Goal: Task Accomplishment & Management: Manage account settings

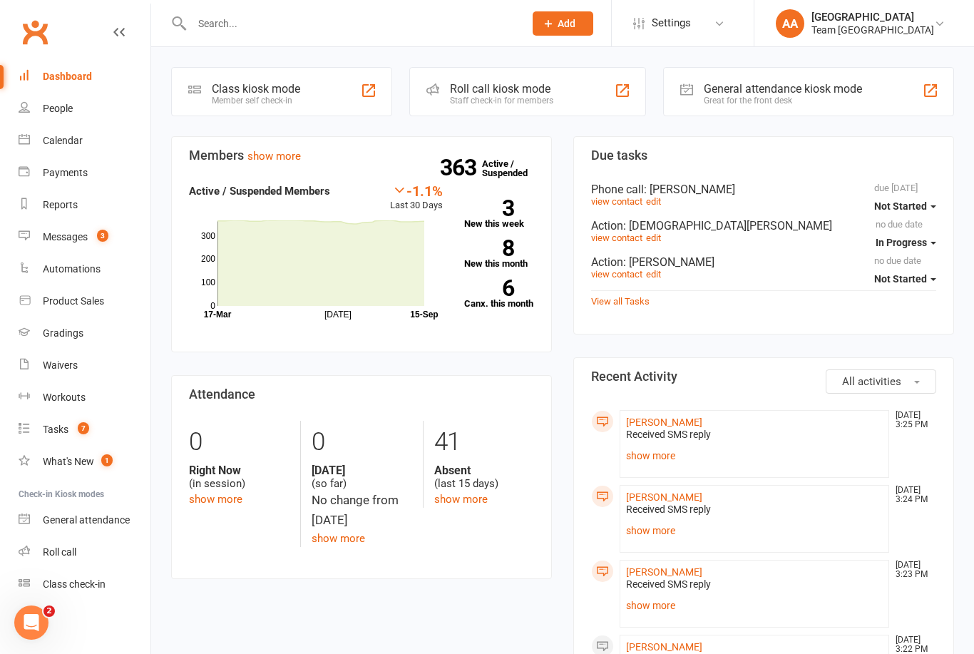
click at [75, 334] on div "Gradings" at bounding box center [63, 332] width 41 height 11
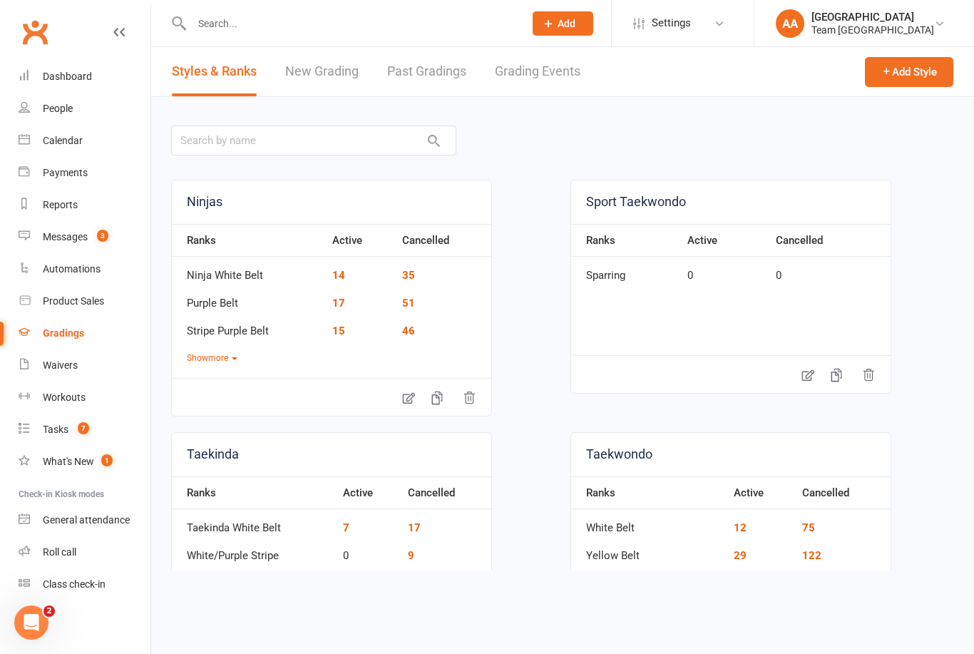
click at [541, 75] on link "Grading Events" at bounding box center [538, 71] width 86 height 49
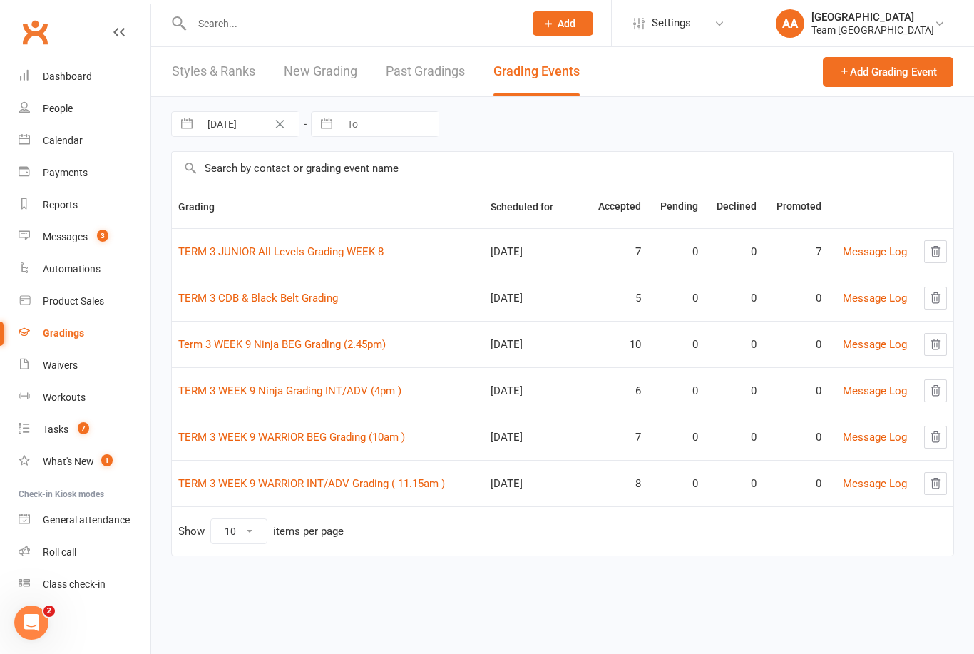
click at [314, 431] on link "TERM 3 WEEK 9 WARRIOR BEG Grading (10am )" at bounding box center [291, 437] width 227 height 13
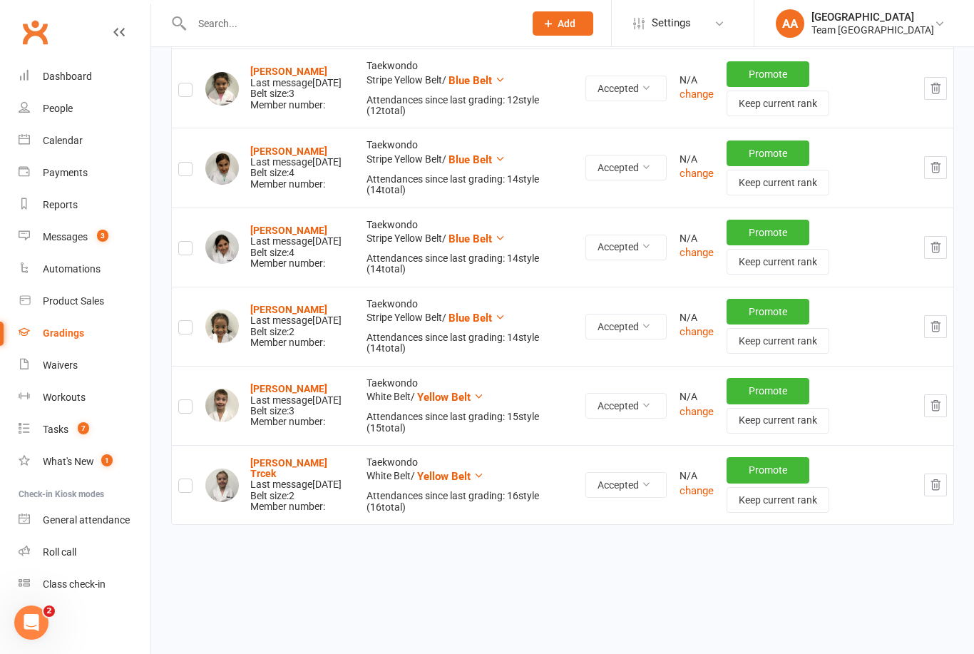
scroll to position [391, 0]
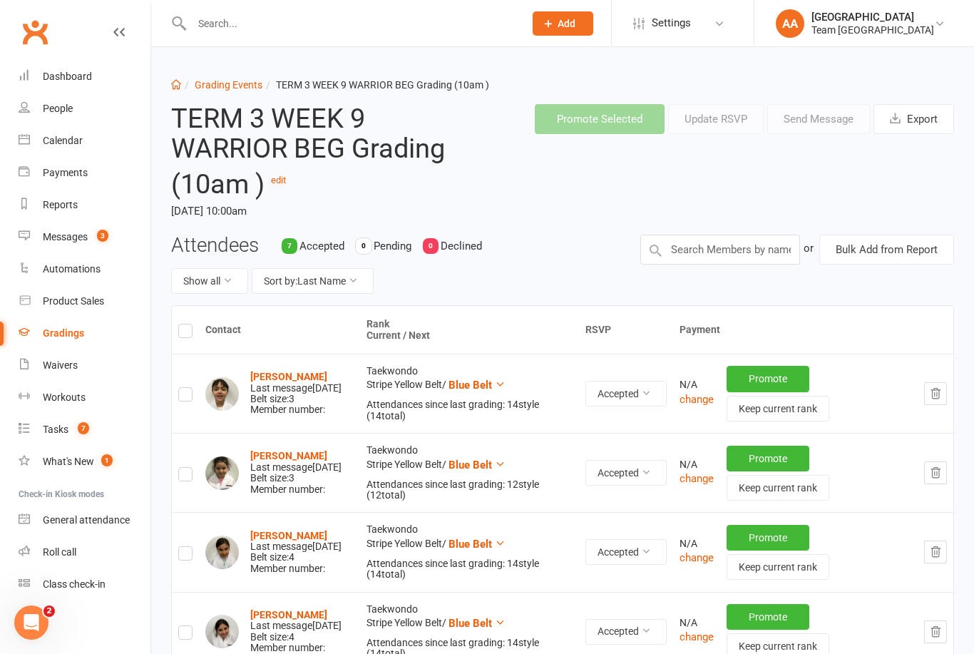
click at [68, 143] on div "Calendar" at bounding box center [63, 140] width 40 height 11
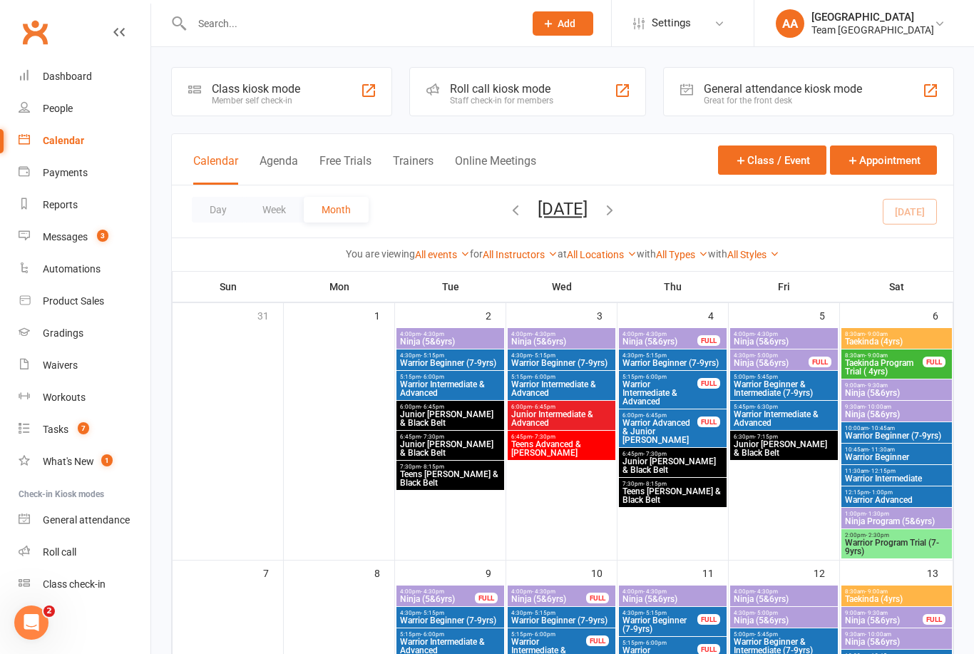
click at [201, 212] on button "Day" at bounding box center [218, 210] width 53 height 26
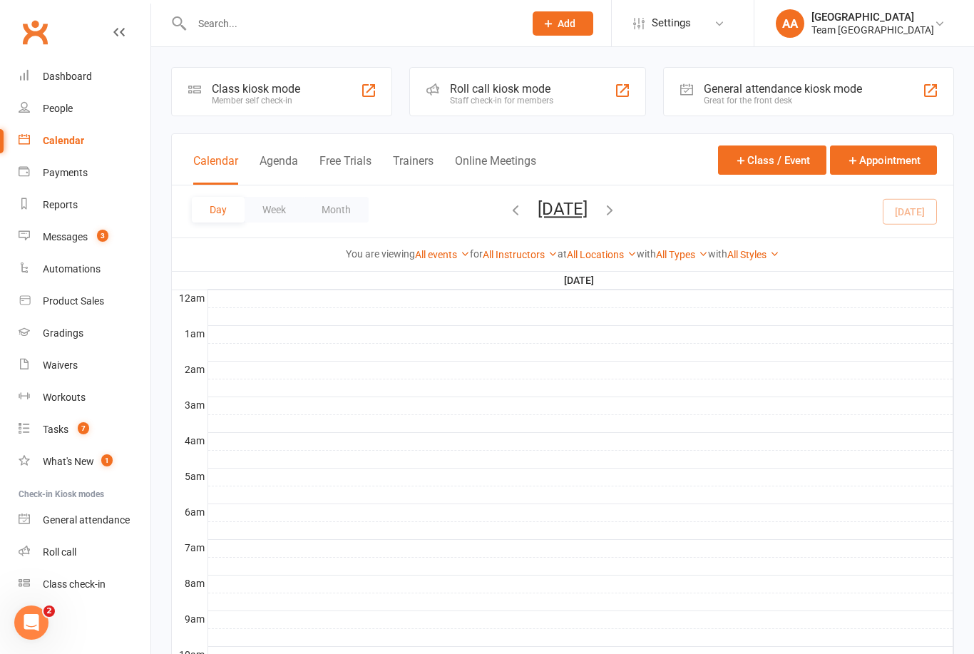
click at [582, 206] on button "Monday, Sep 15, 2025" at bounding box center [562, 209] width 50 height 20
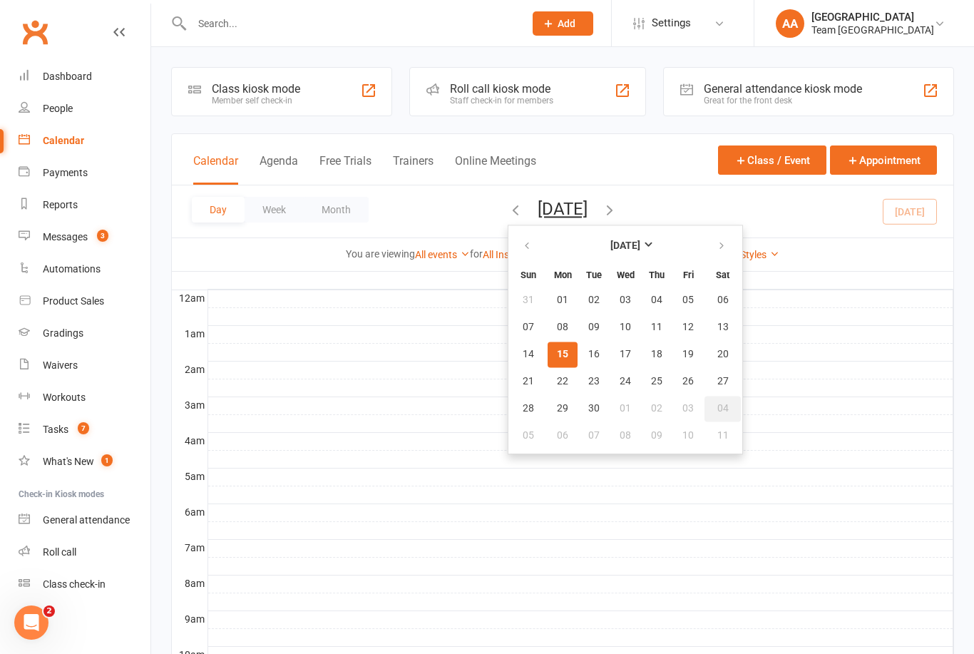
click at [704, 411] on button "04" at bounding box center [722, 409] width 36 height 26
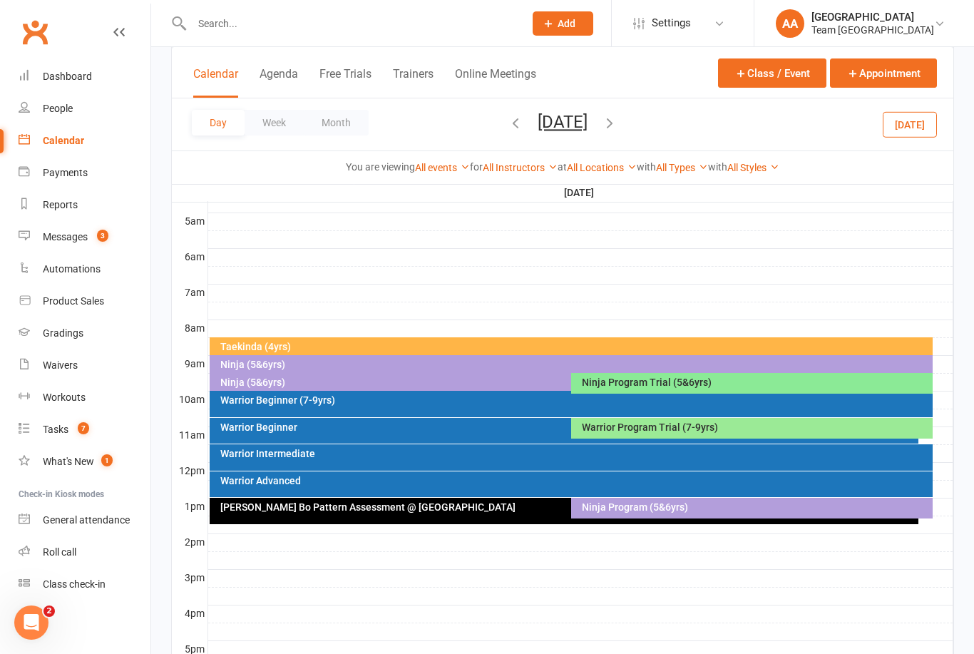
scroll to position [267, 0]
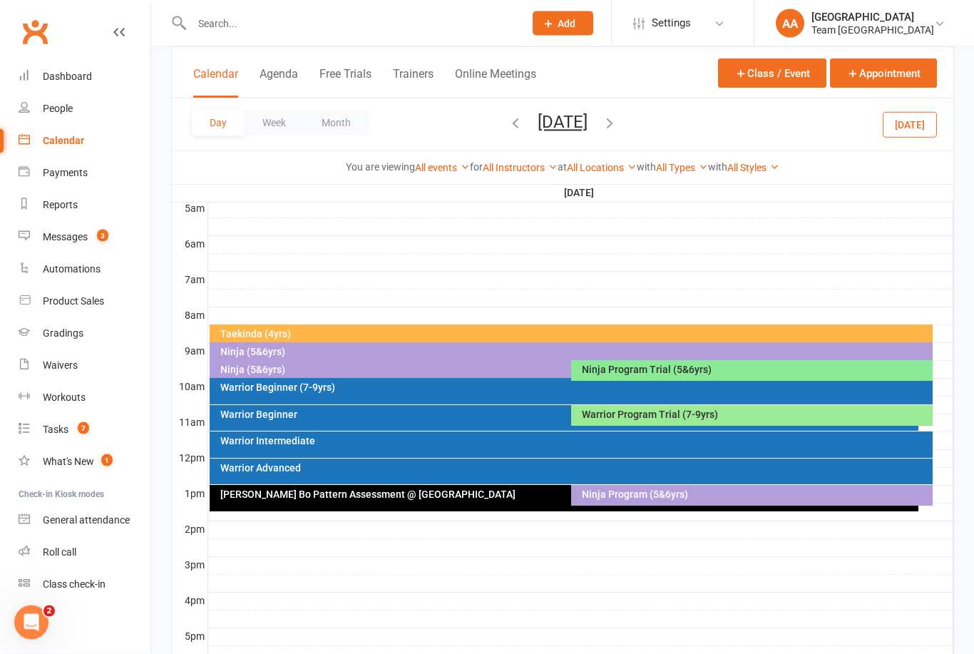
click at [477, 500] on div "Cho Dan Bo Pattern Assessment @ Preston FULL" at bounding box center [564, 498] width 709 height 26
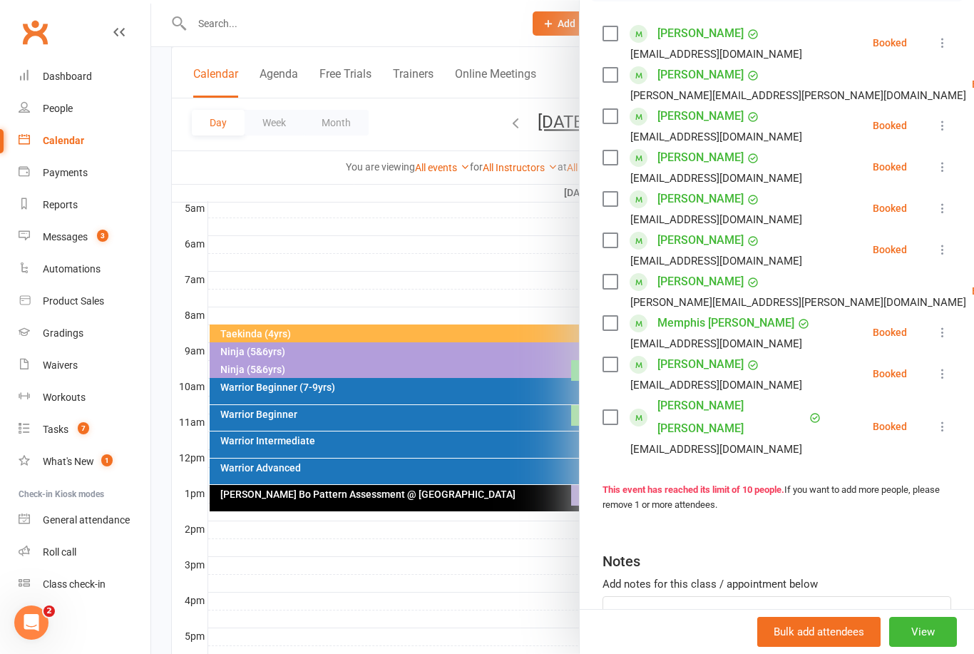
scroll to position [246, 0]
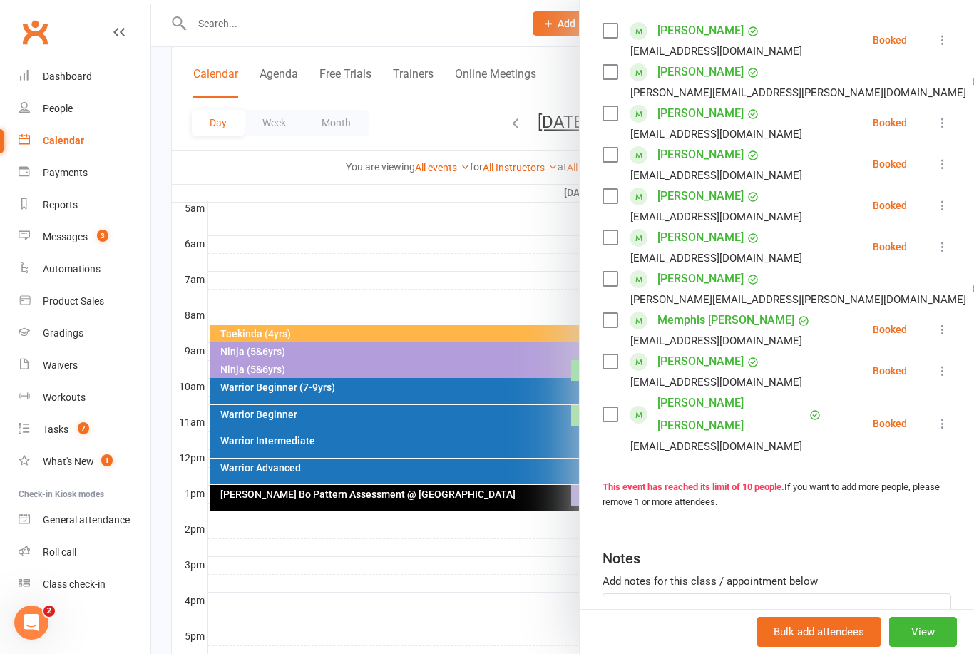
click at [927, 647] on button "View" at bounding box center [923, 632] width 68 height 30
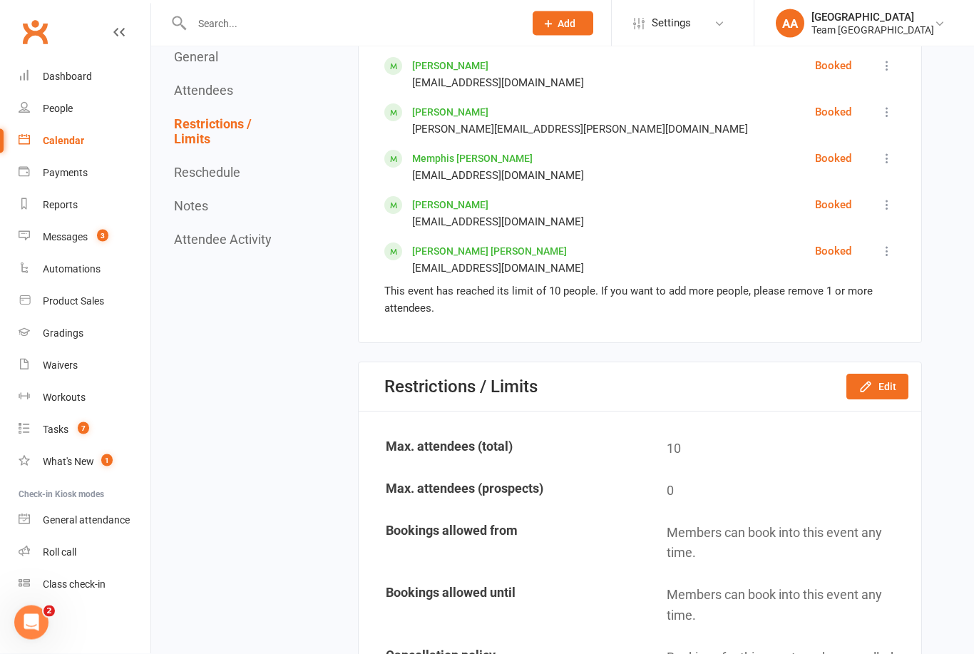
scroll to position [1106, 0]
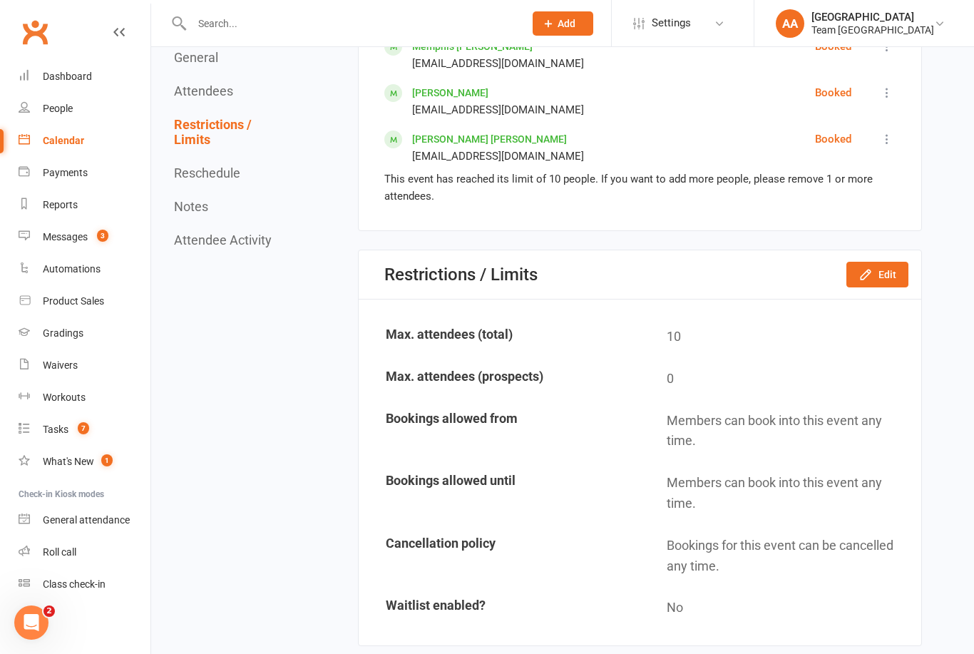
click at [864, 282] on icon "button" at bounding box center [865, 274] width 14 height 14
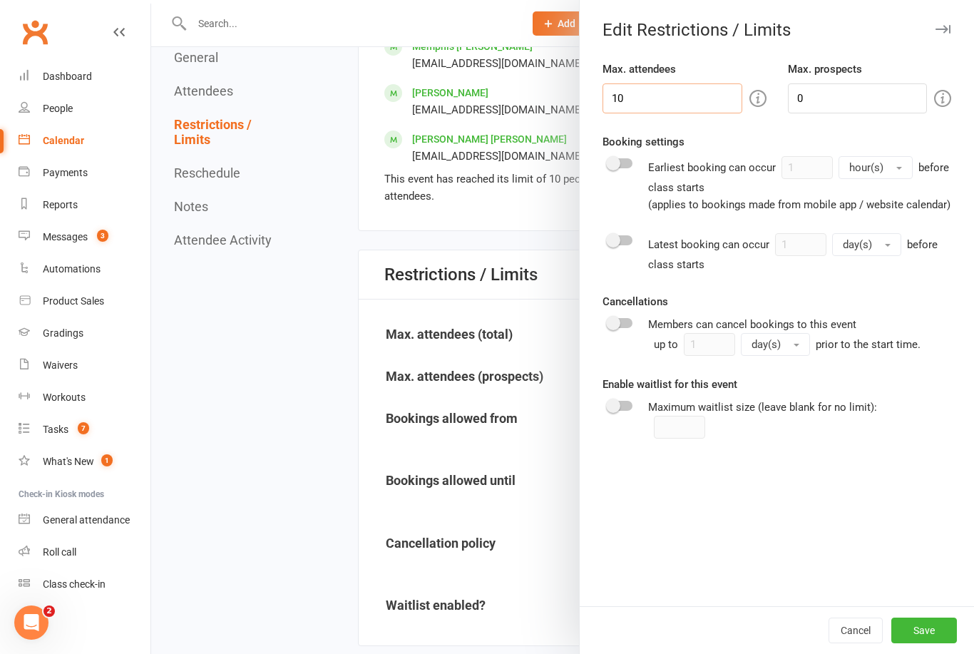
click at [664, 99] on input "10" at bounding box center [671, 98] width 139 height 30
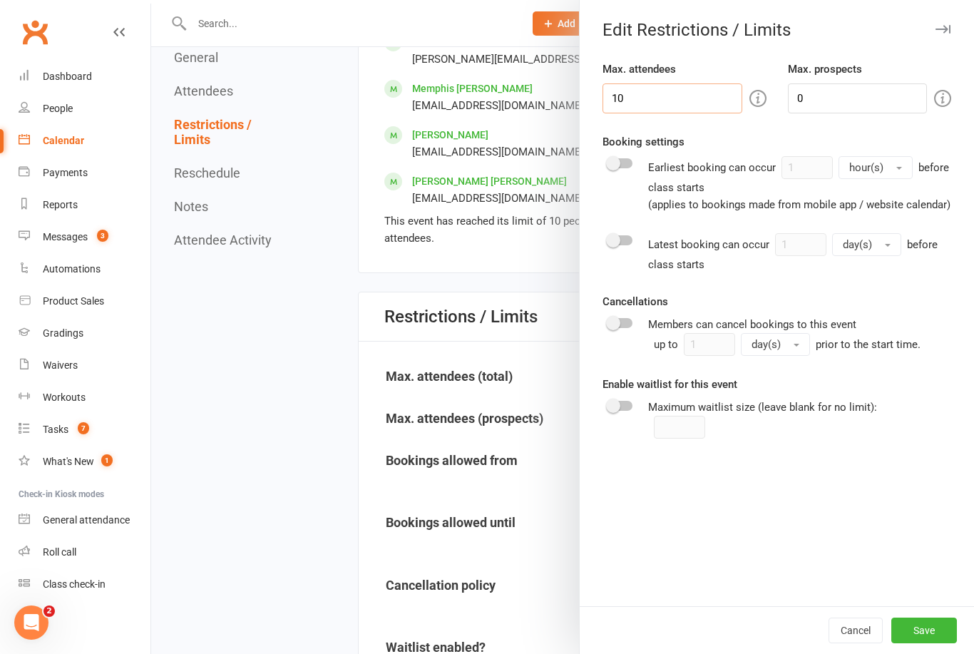
scroll to position [1001, 0]
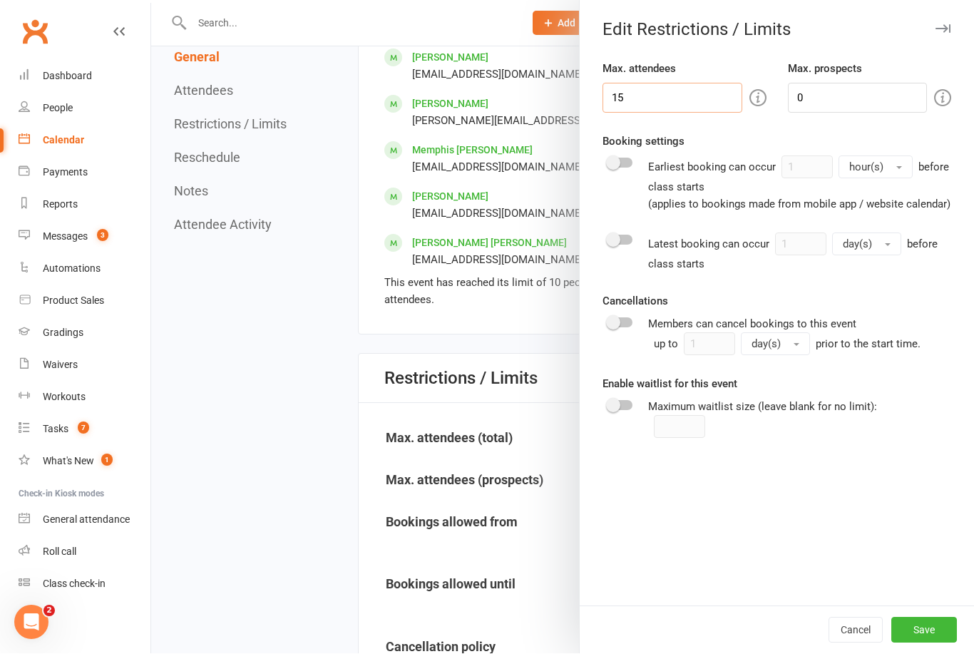
type input "15"
click at [932, 643] on button "Save" at bounding box center [924, 630] width 66 height 26
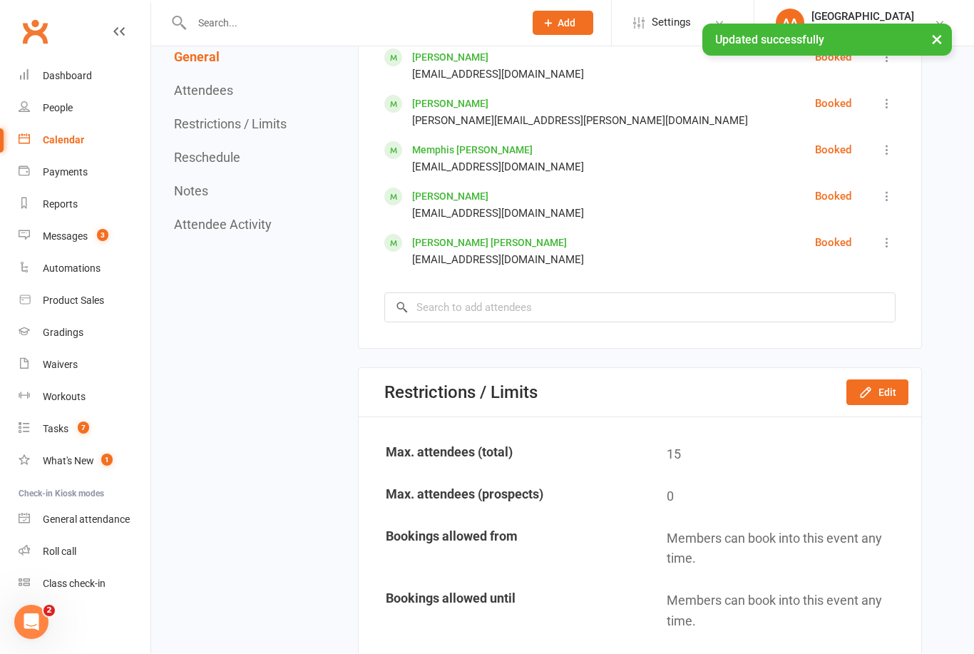
scroll to position [1002, 0]
click at [521, 311] on input "search" at bounding box center [639, 307] width 511 height 30
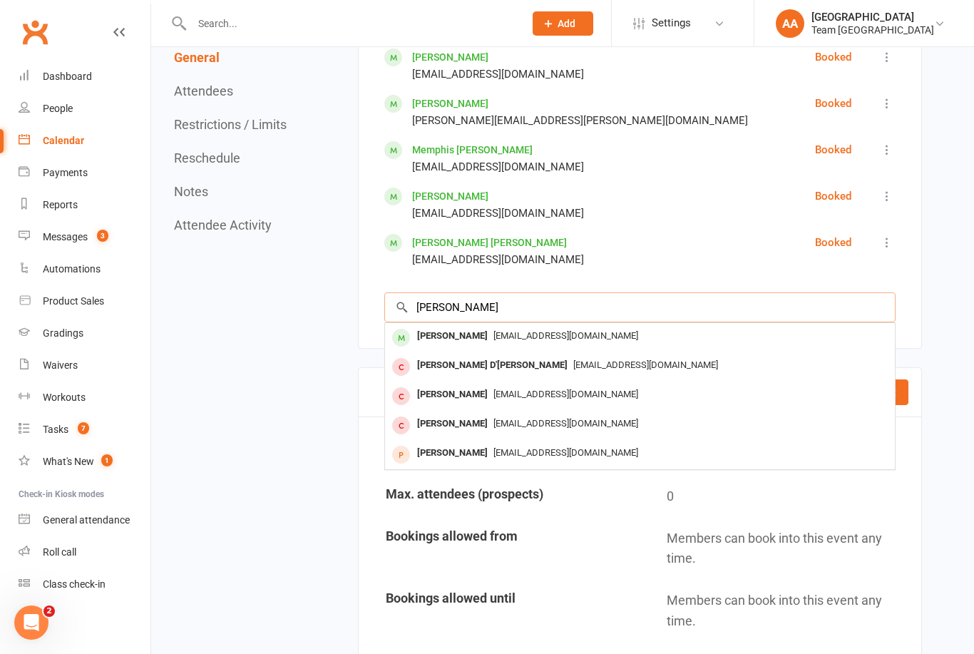
type input "Jude"
click at [493, 341] on span "bnader78@gmail.com" at bounding box center [565, 335] width 145 height 11
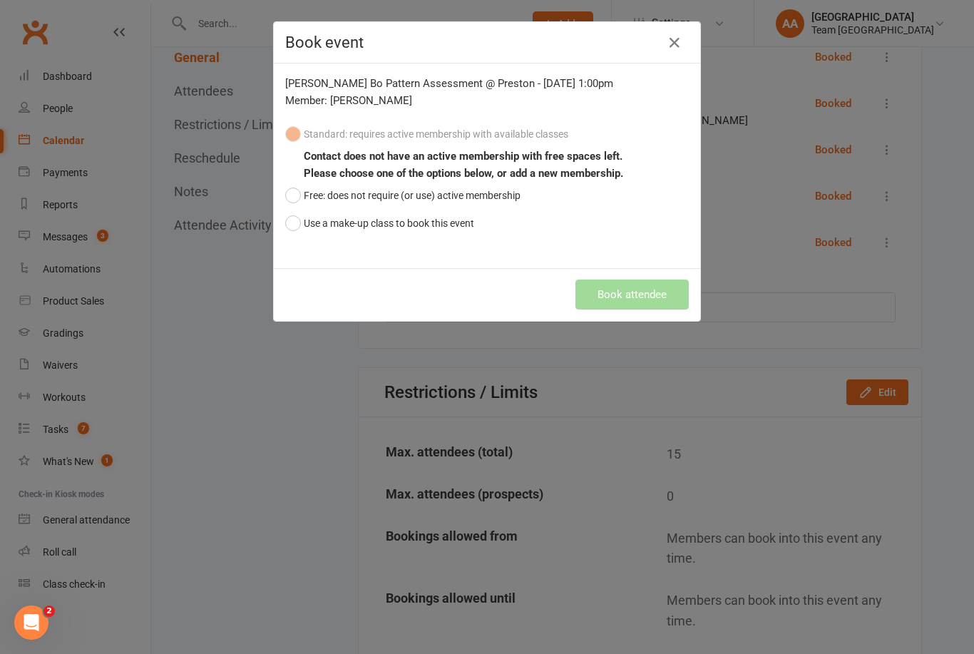
click at [291, 230] on button "Use a make-up class to book this event" at bounding box center [379, 223] width 189 height 27
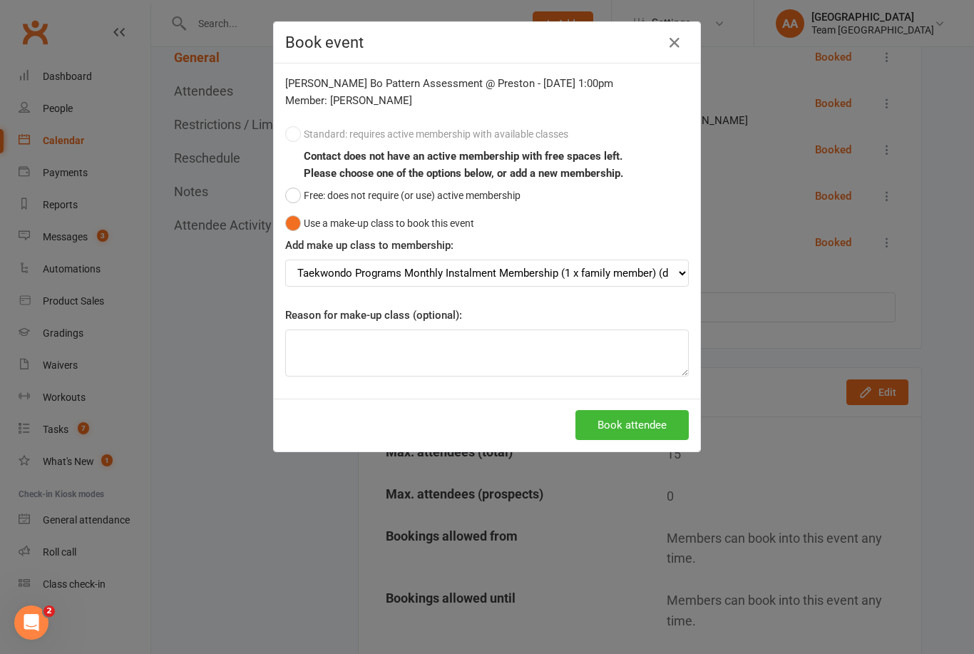
click at [638, 430] on button "Book attendee" at bounding box center [631, 425] width 113 height 30
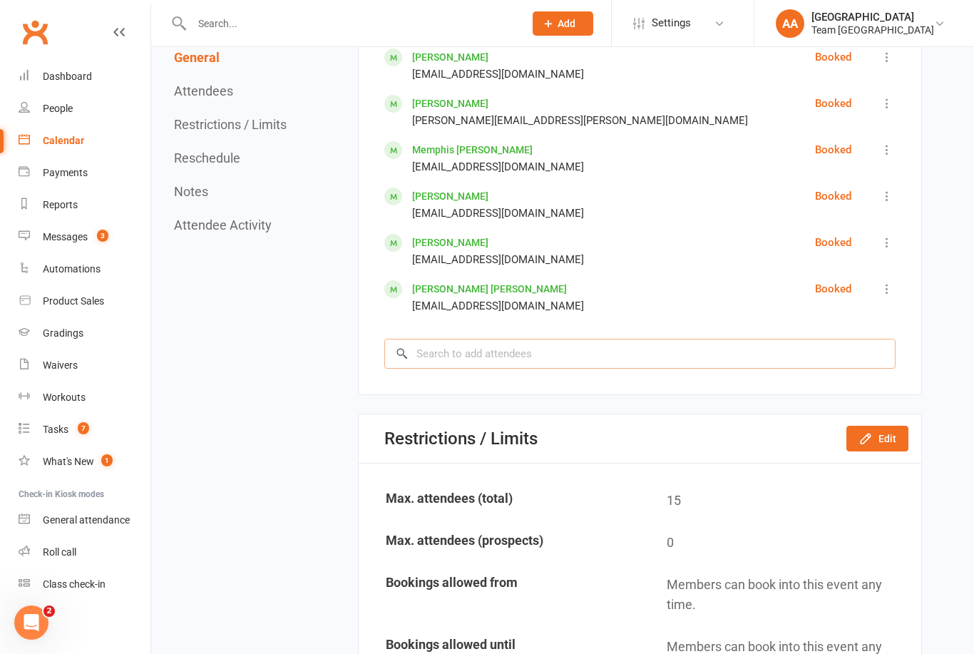
click at [441, 358] on input "search" at bounding box center [639, 354] width 511 height 30
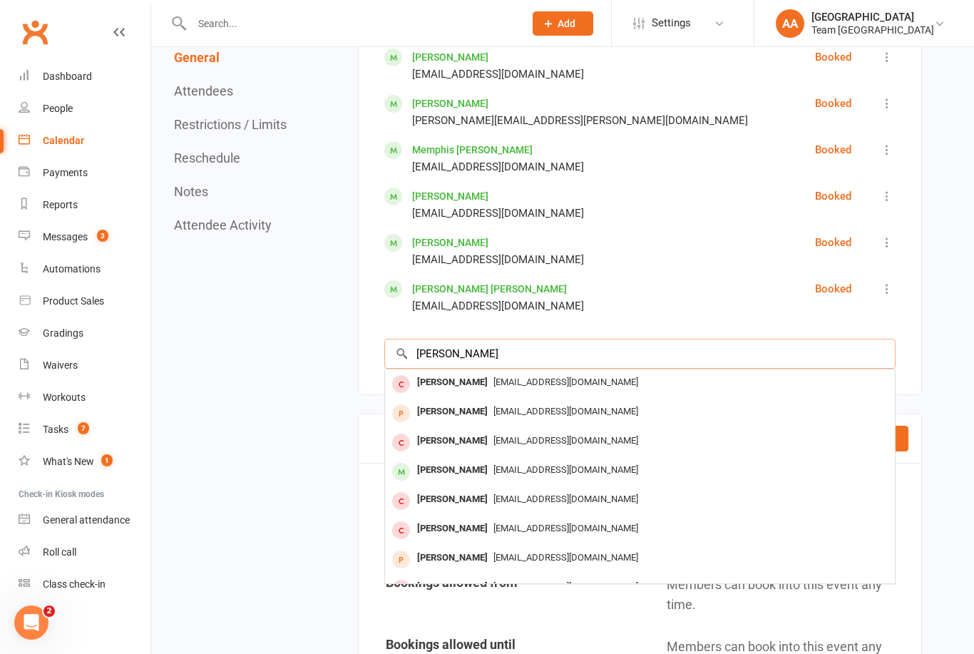
type input "Alessio"
click at [495, 486] on div "Alessio Africano carmie_20@hotmail.com" at bounding box center [640, 471] width 510 height 29
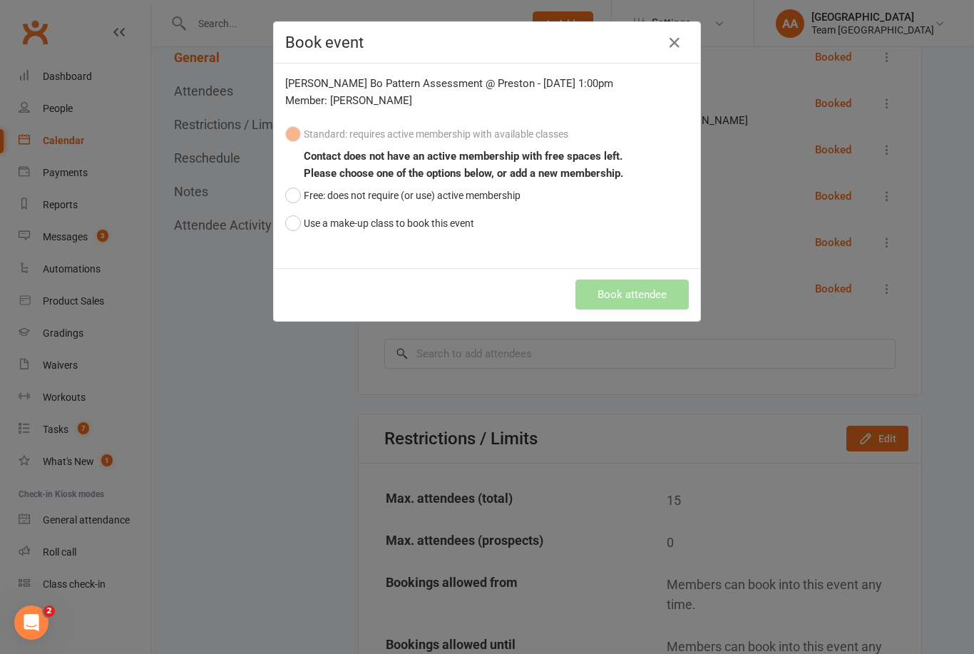
click at [296, 220] on button "Use a make-up class to book this event" at bounding box center [379, 223] width 189 height 27
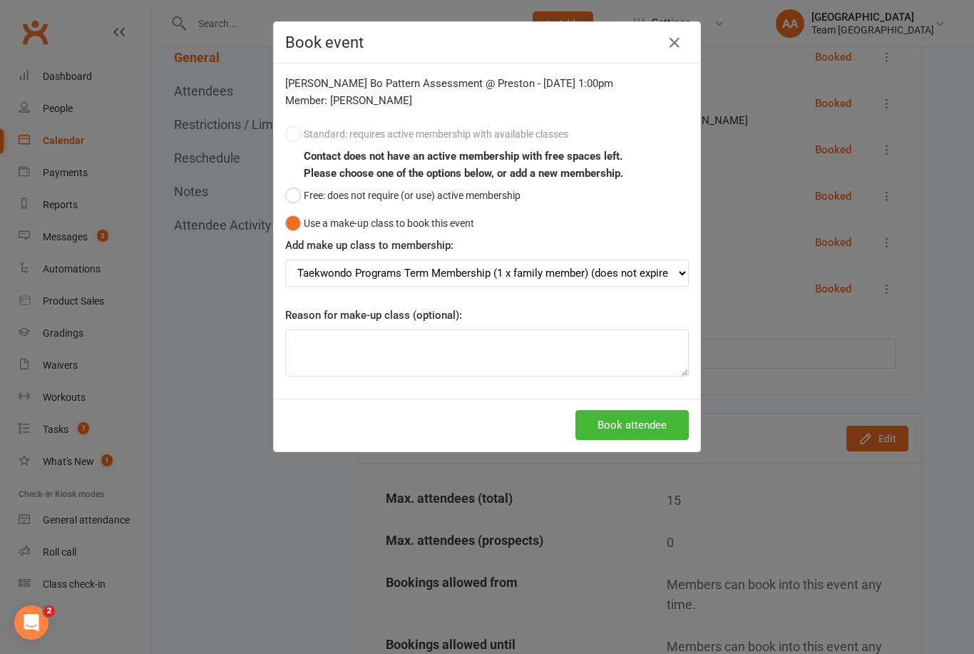
click at [650, 418] on button "Book attendee" at bounding box center [631, 425] width 113 height 30
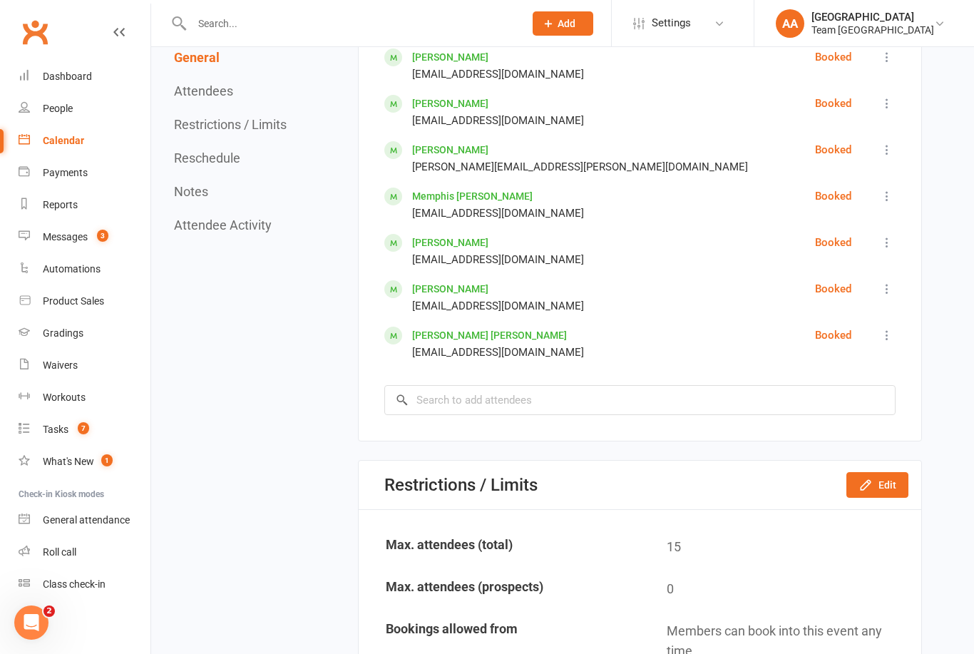
click at [80, 145] on div "Calendar" at bounding box center [63, 140] width 41 height 11
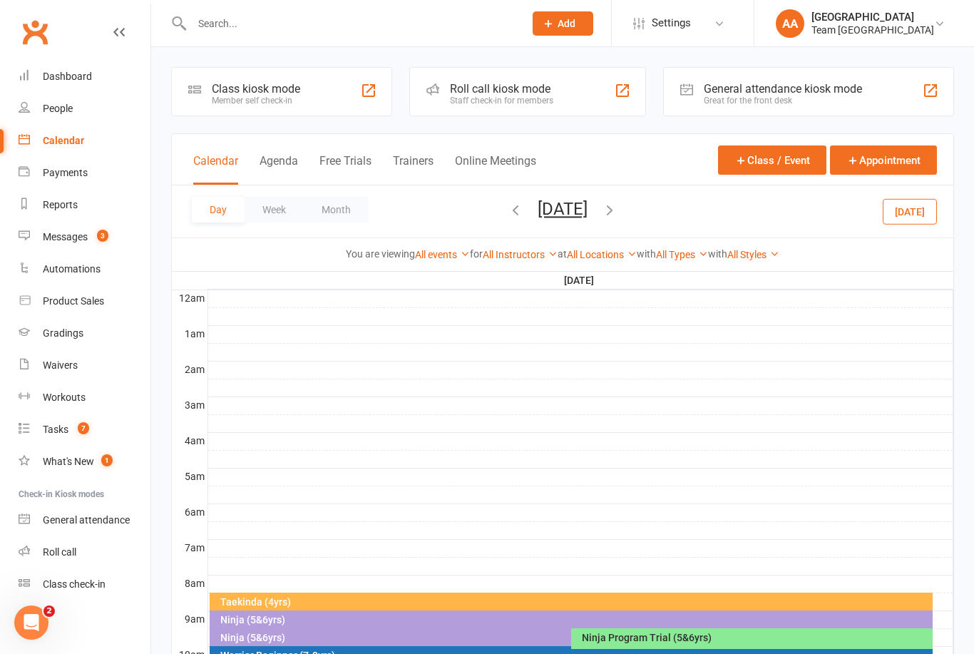
click at [587, 209] on button "Saturday, Oct 4, 2025" at bounding box center [562, 209] width 50 height 20
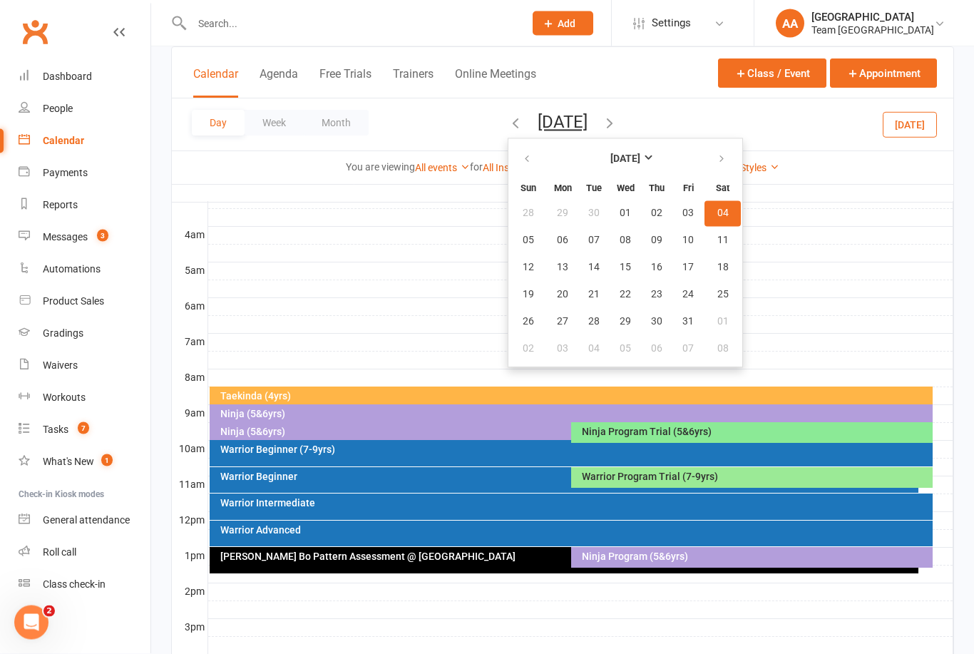
scroll to position [168, 0]
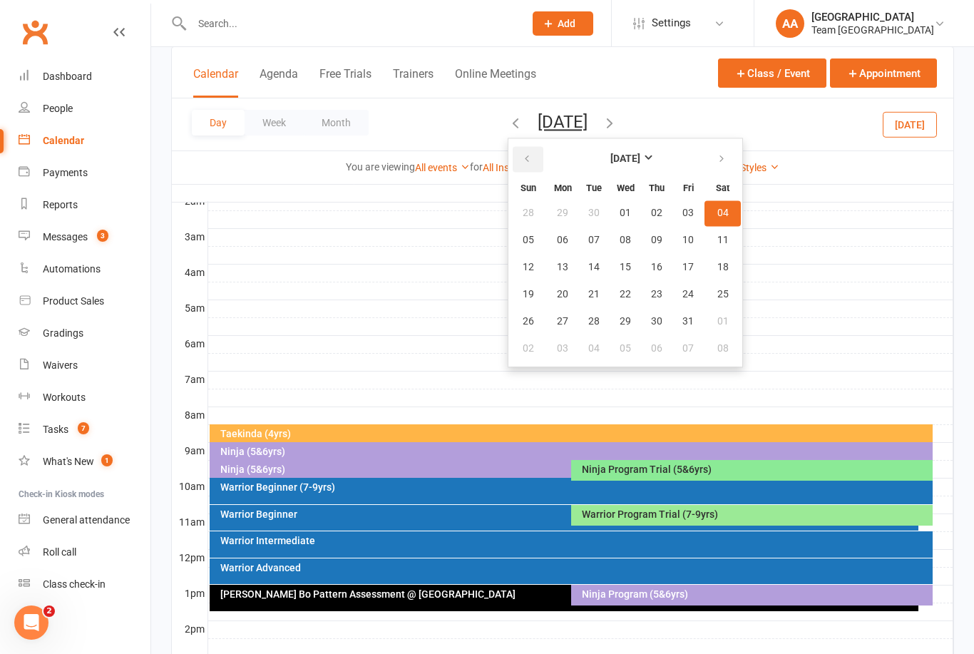
click at [522, 157] on icon "button" at bounding box center [527, 158] width 10 height 11
click at [547, 266] on button "15" at bounding box center [562, 267] width 30 height 26
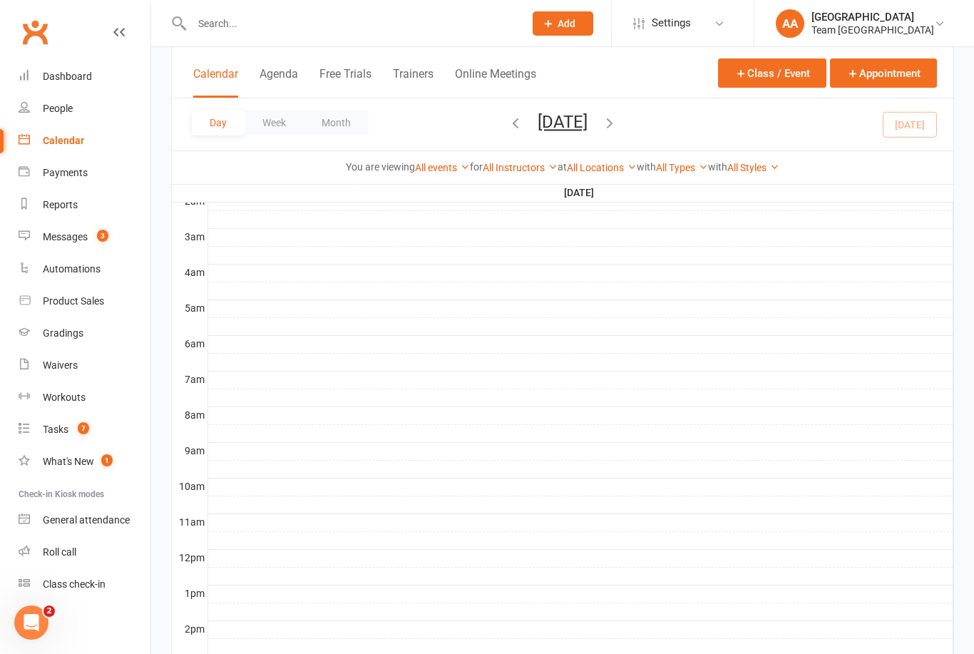
click at [617, 126] on icon "button" at bounding box center [610, 123] width 16 height 16
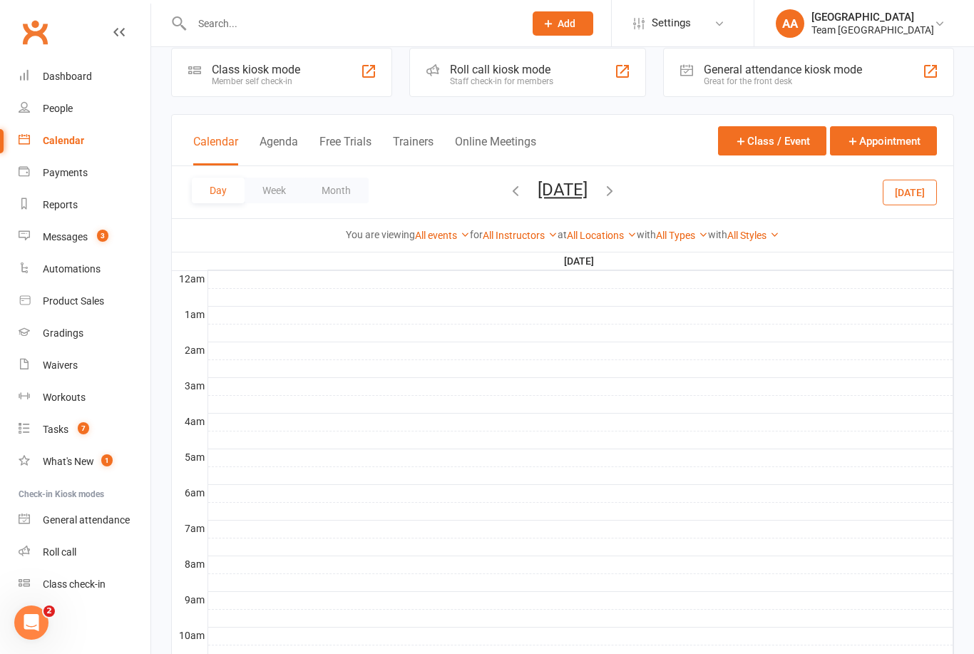
scroll to position [0, 0]
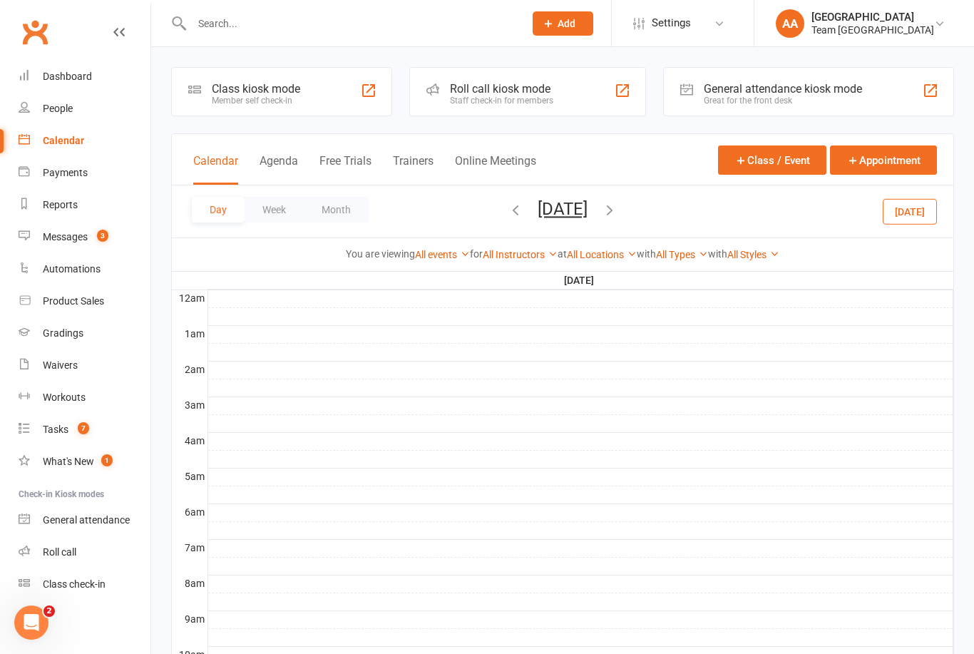
click at [81, 232] on div "Messages" at bounding box center [65, 236] width 45 height 11
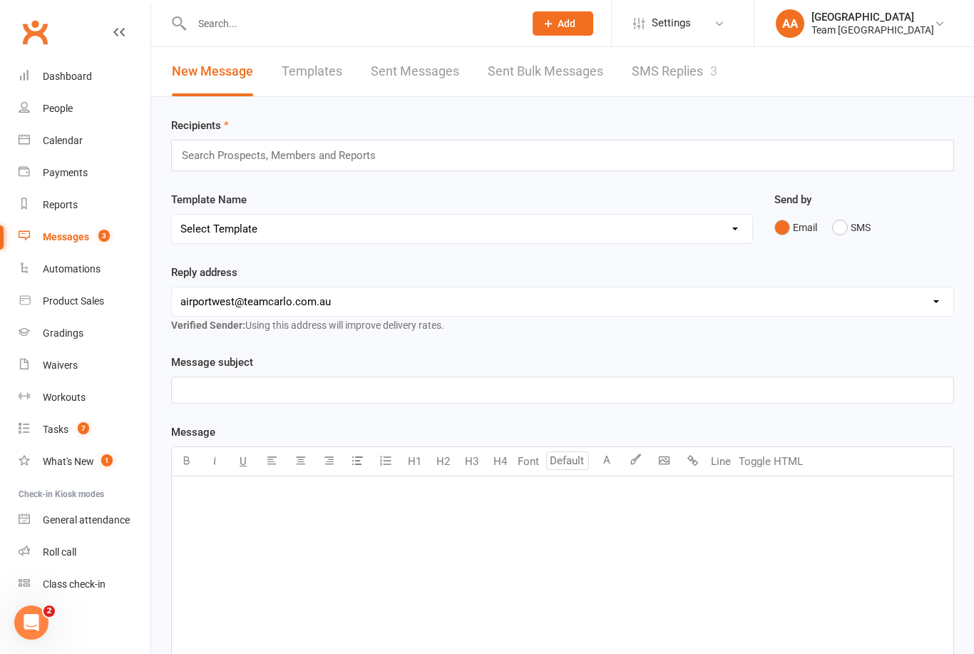
click at [650, 76] on link "SMS Replies 3" at bounding box center [675, 71] width 86 height 49
